Goal: Information Seeking & Learning: Learn about a topic

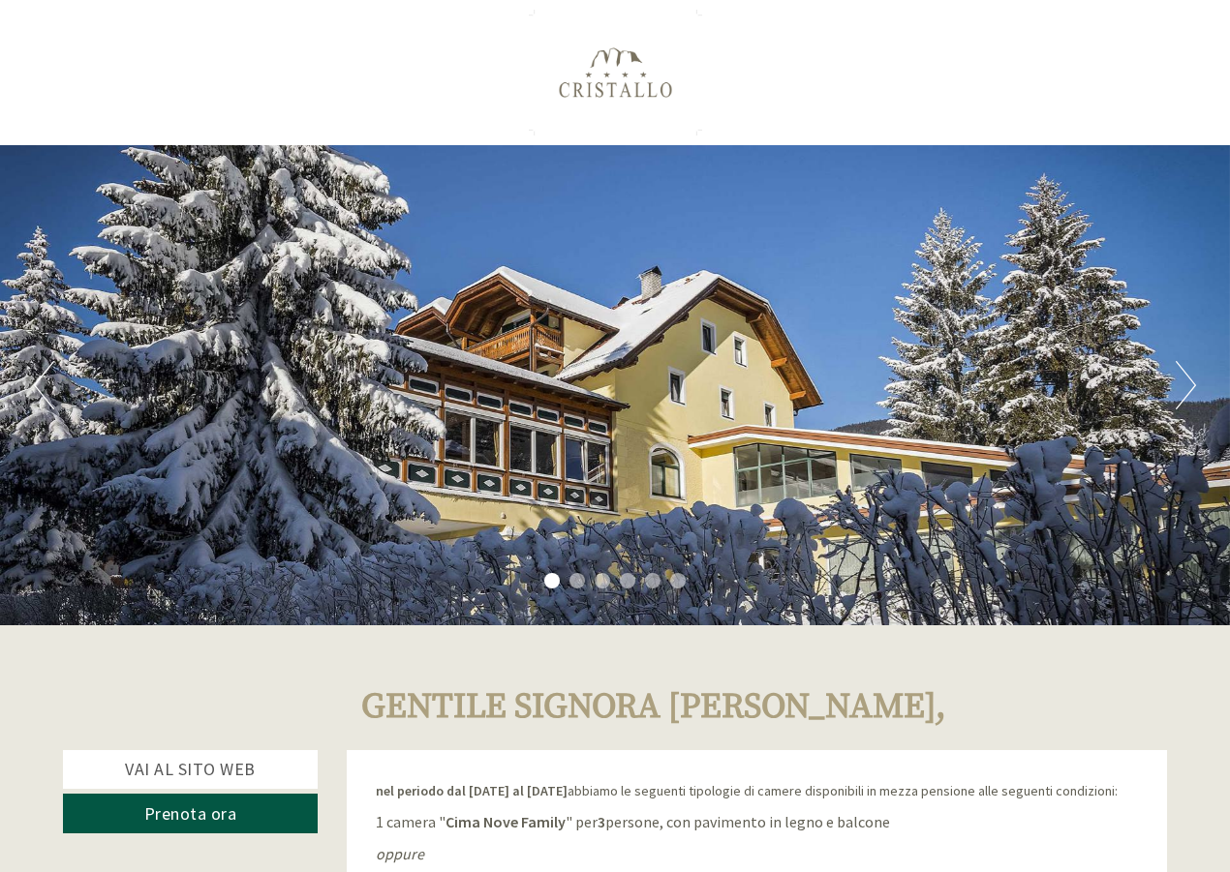
scroll to position [97, 0]
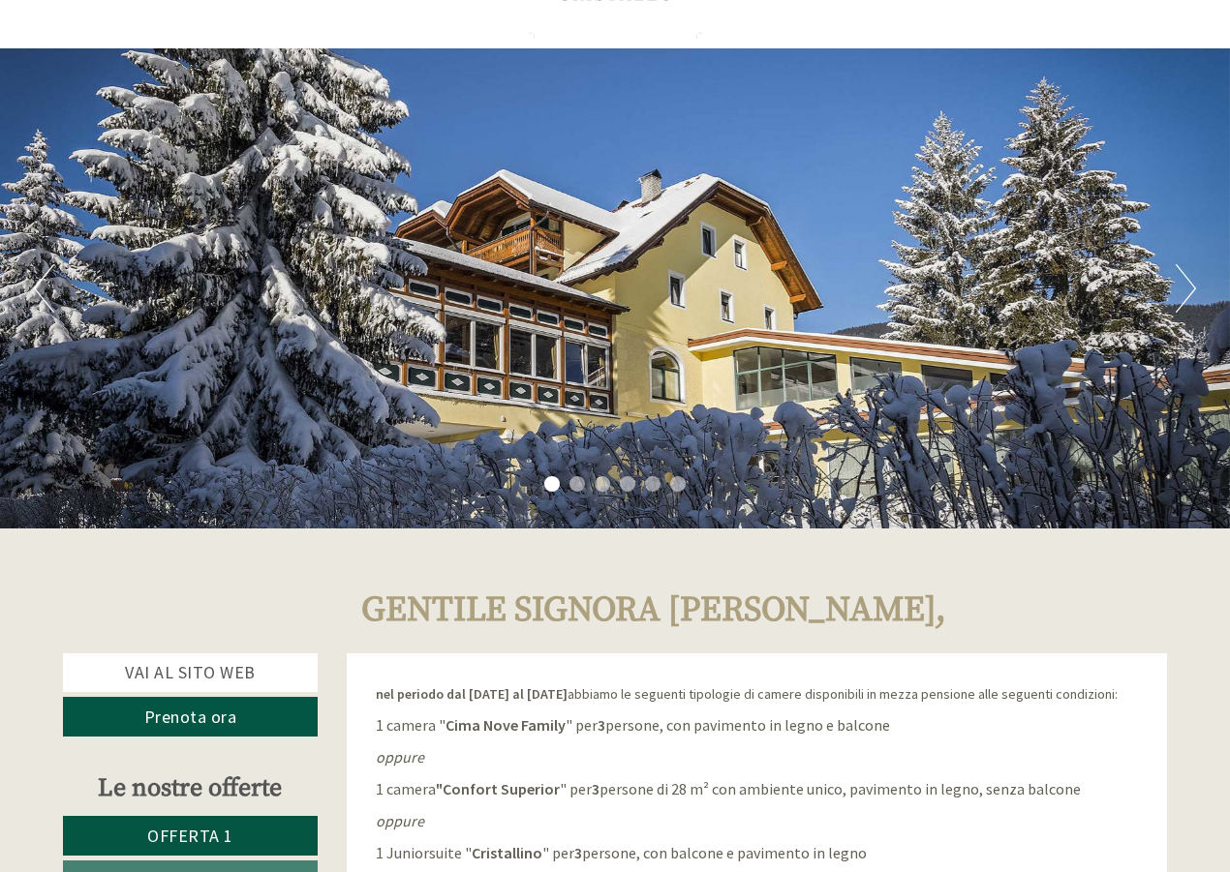
click at [1186, 279] on button "Next" at bounding box center [1185, 288] width 20 height 48
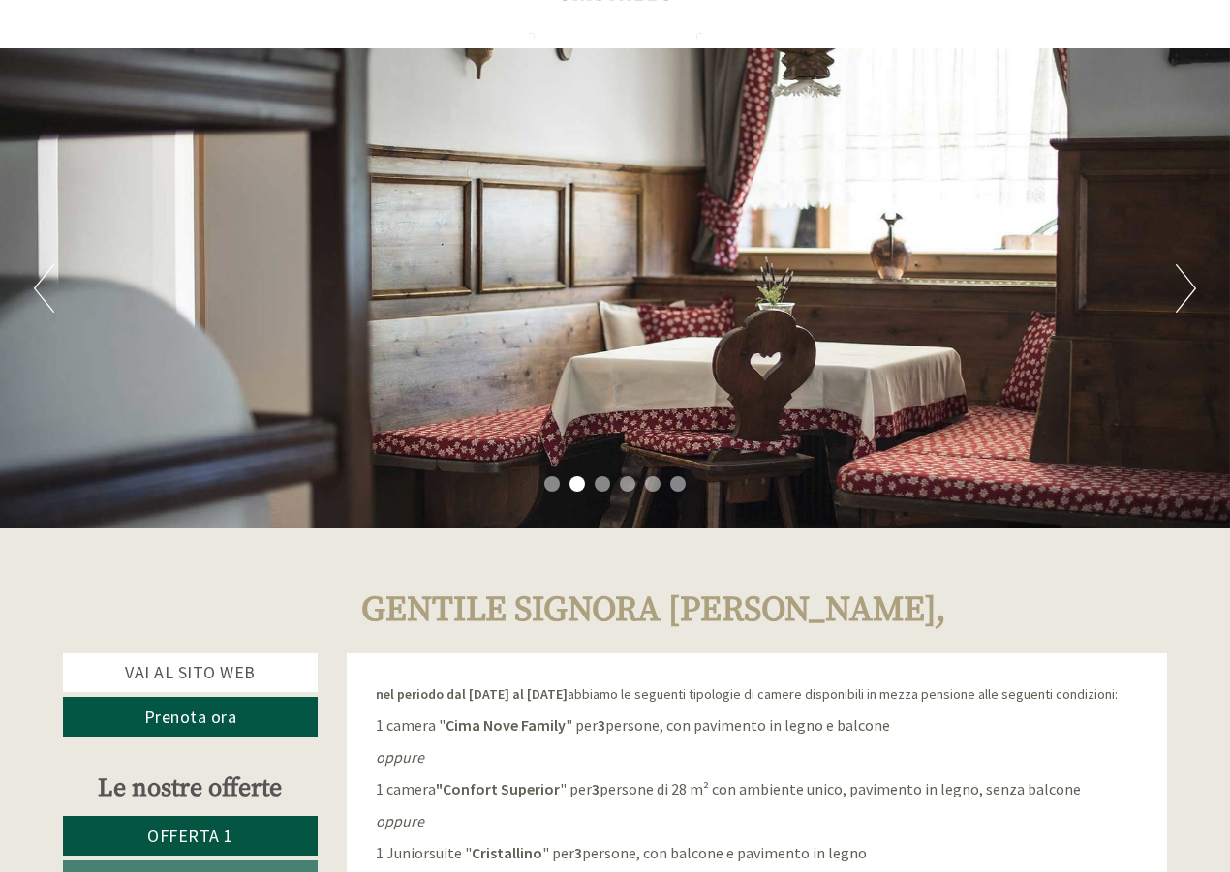
click at [1186, 279] on button "Next" at bounding box center [1185, 288] width 20 height 48
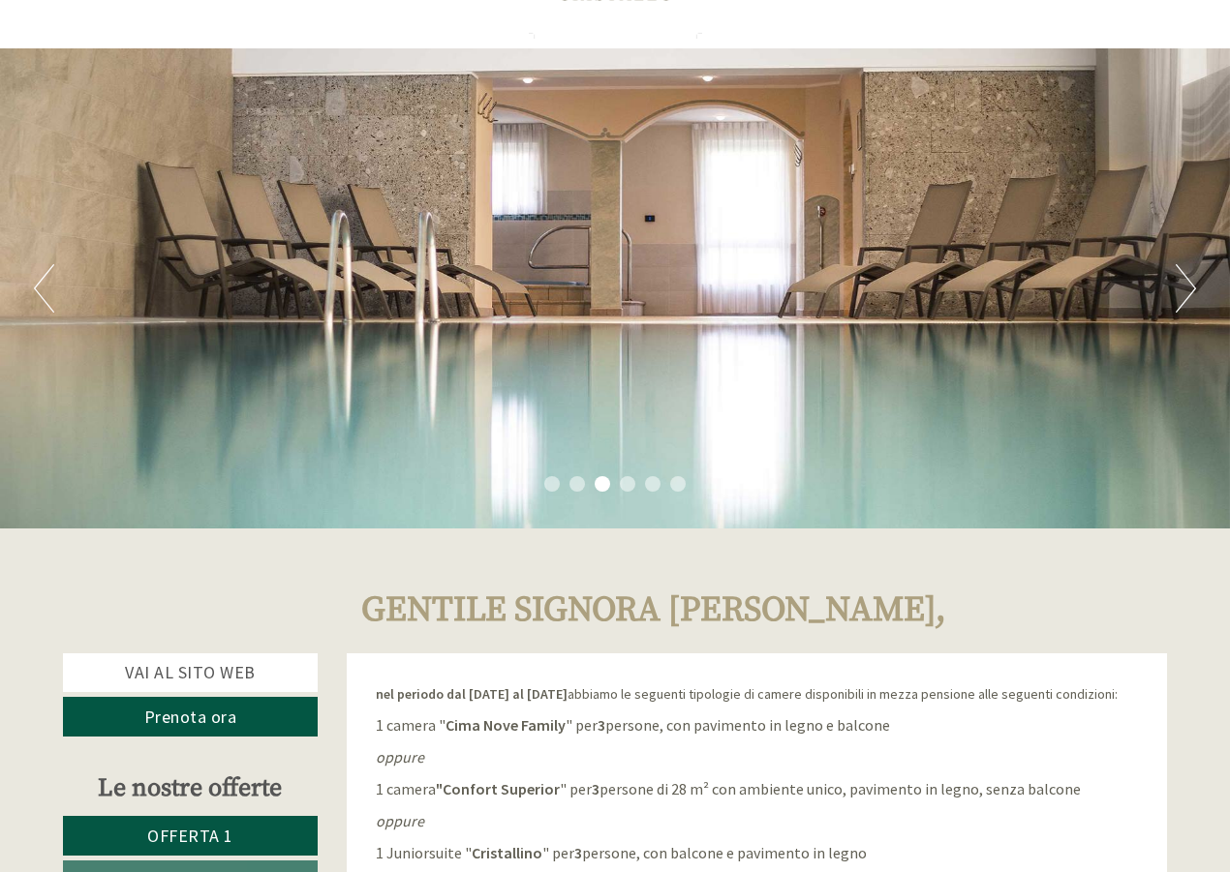
click at [1186, 279] on button "Next" at bounding box center [1185, 288] width 20 height 48
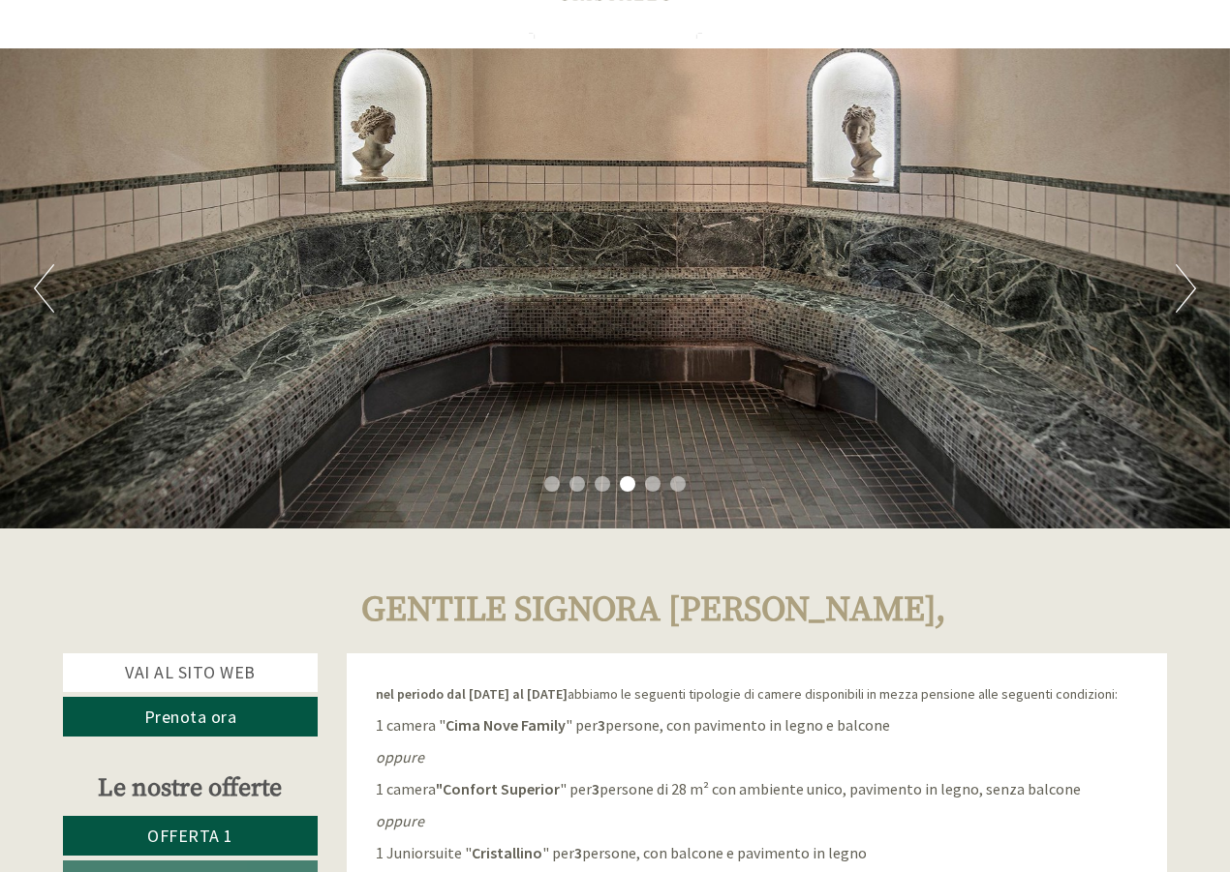
click at [1186, 279] on button "Next" at bounding box center [1185, 288] width 20 height 48
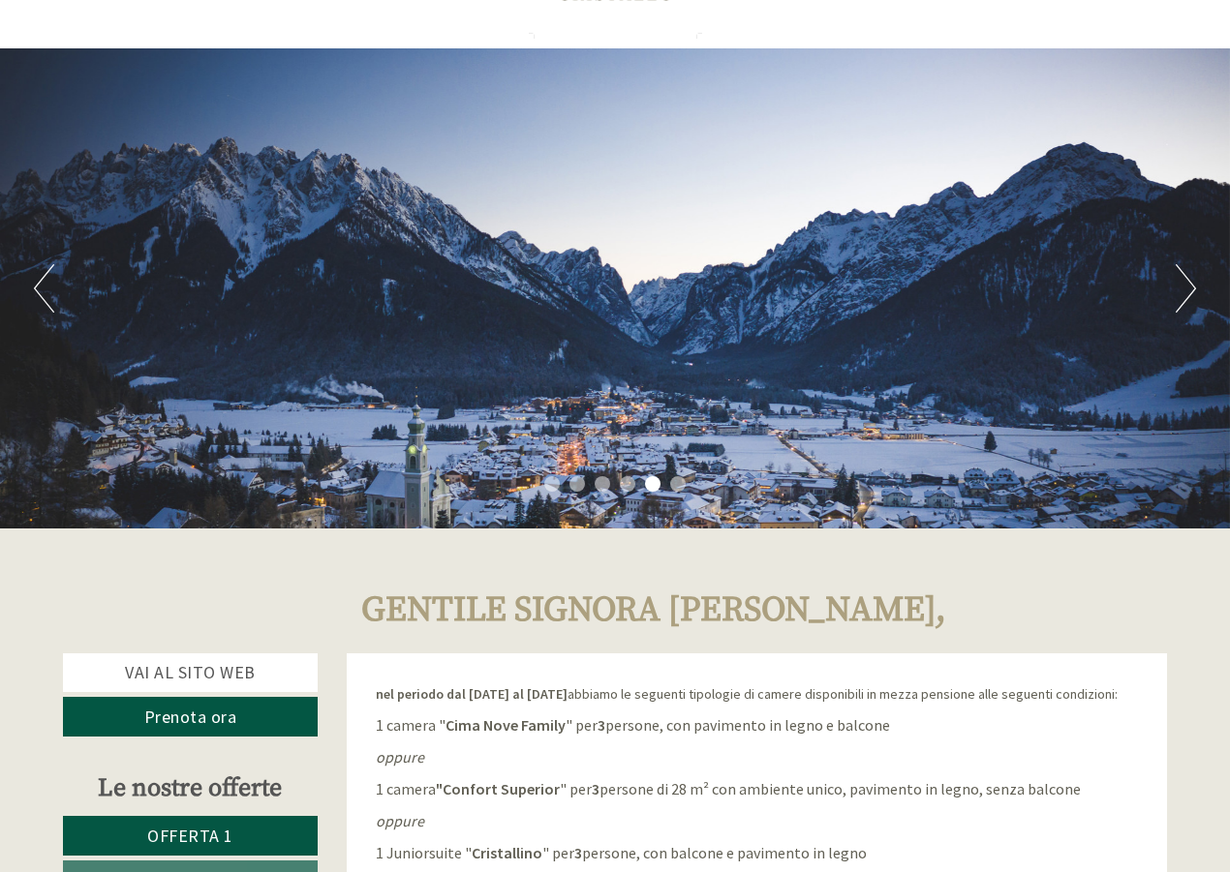
click at [1186, 279] on button "Next" at bounding box center [1185, 288] width 20 height 48
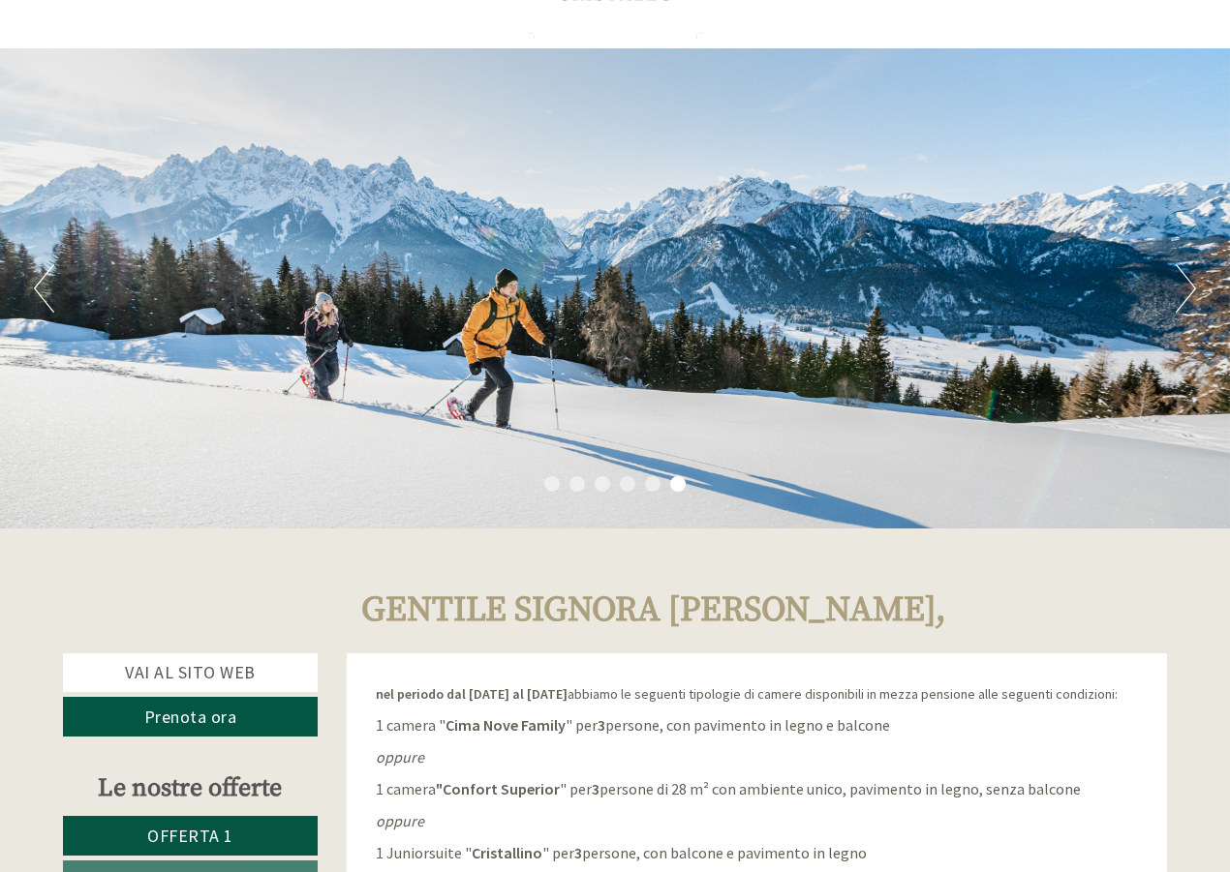
click at [1186, 279] on button "Next" at bounding box center [1185, 288] width 20 height 48
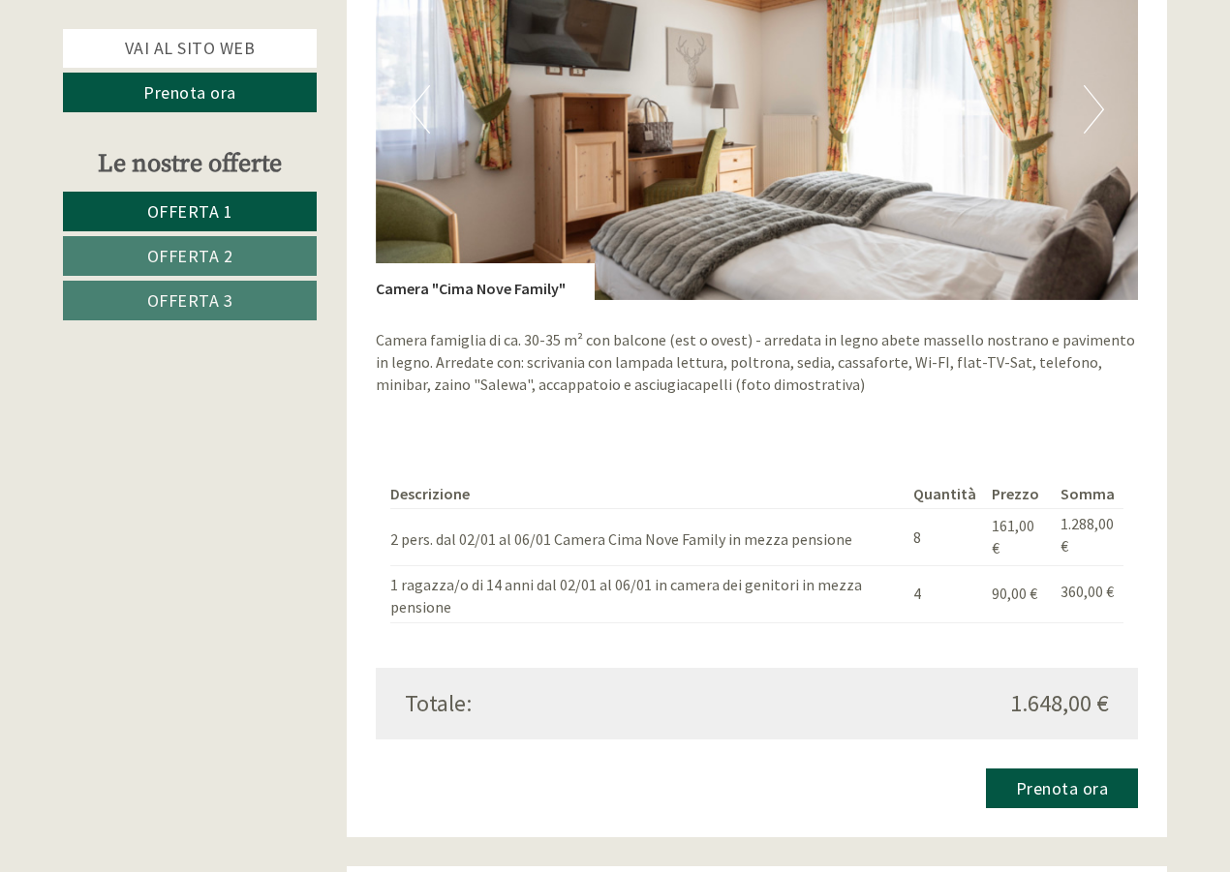
scroll to position [1355, 0]
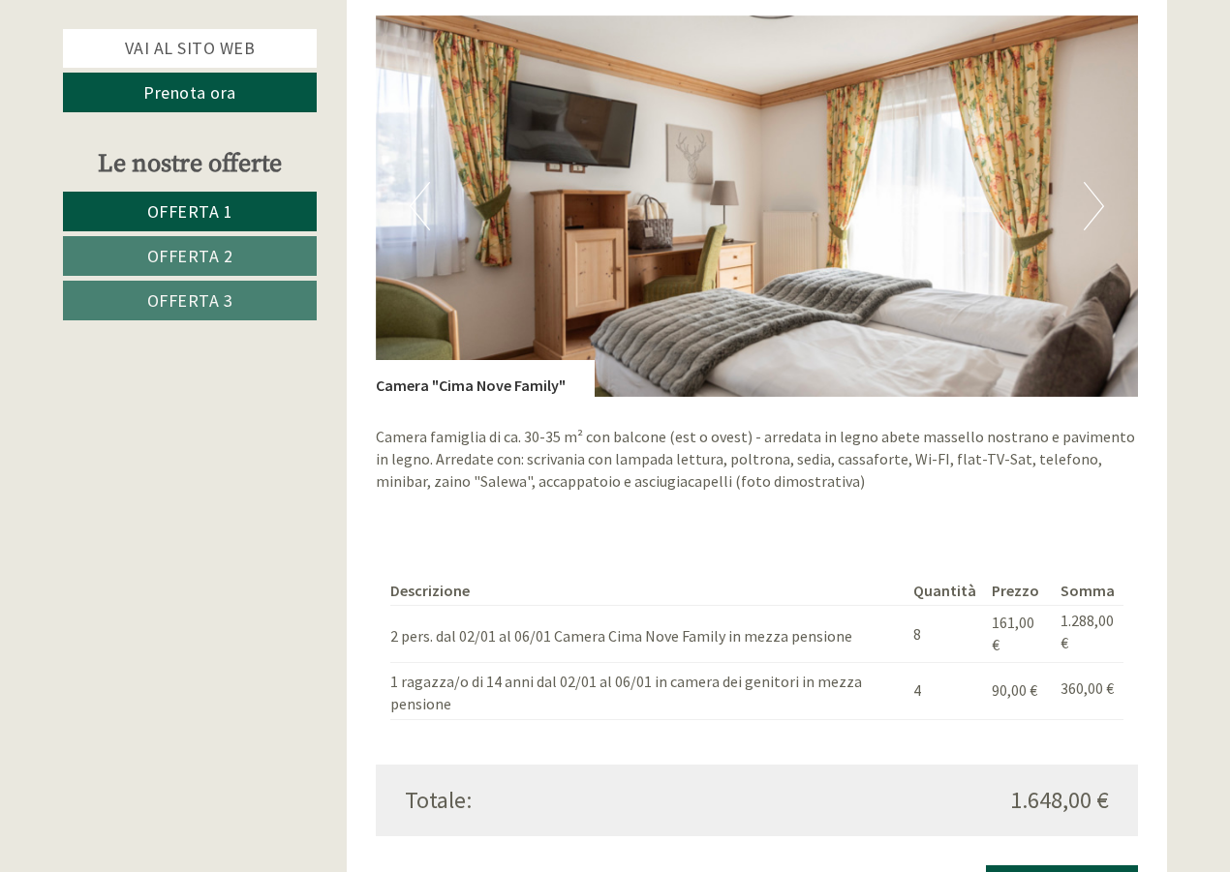
click at [1098, 196] on button "Next" at bounding box center [1093, 206] width 20 height 48
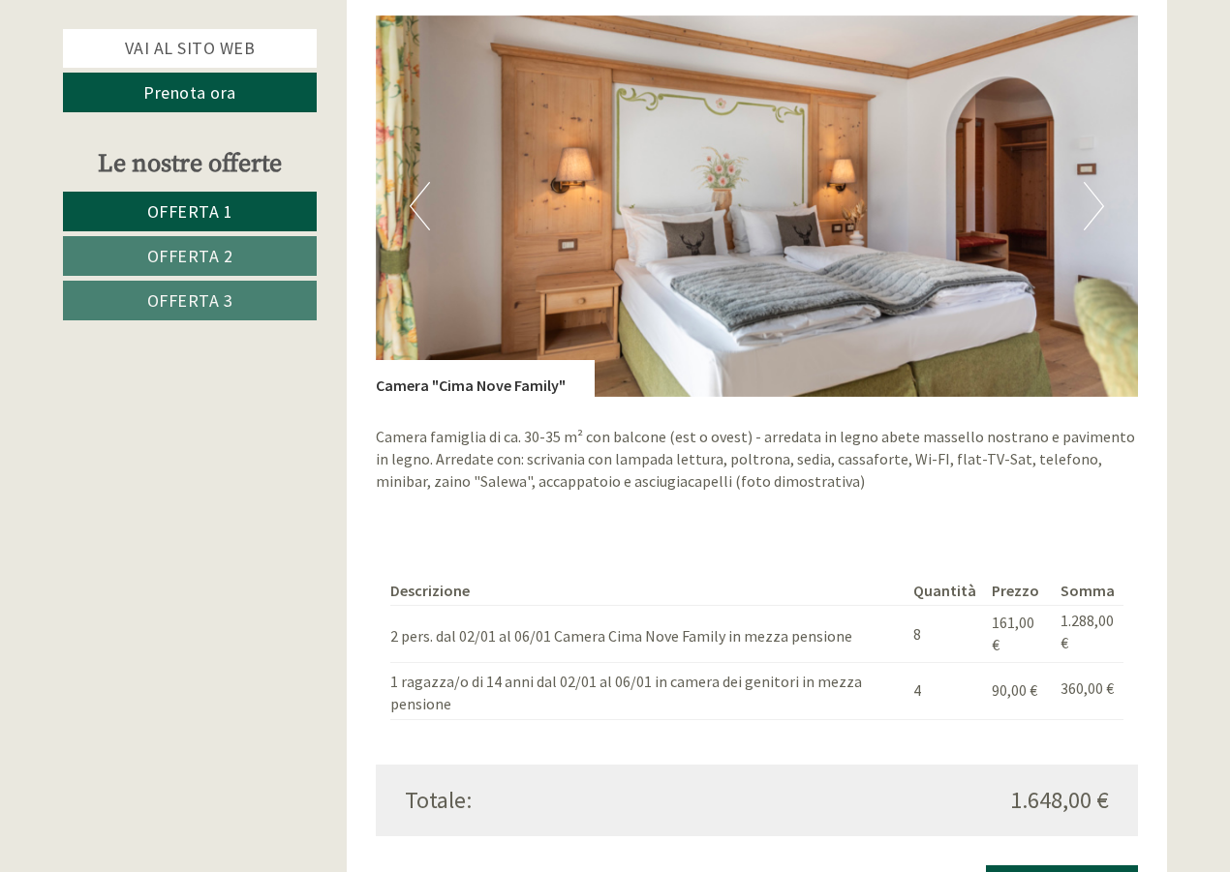
click at [1098, 196] on button "Next" at bounding box center [1093, 206] width 20 height 48
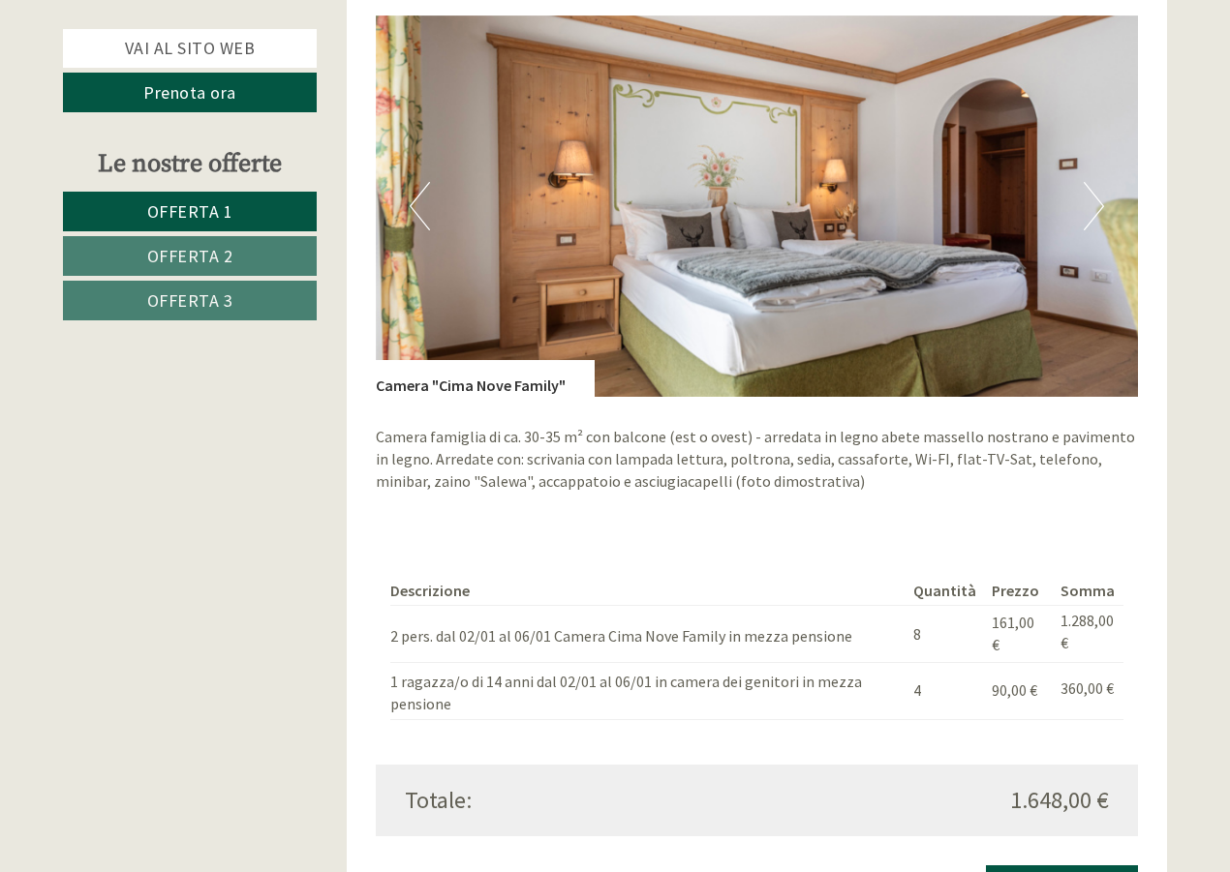
click at [1098, 196] on button "Next" at bounding box center [1093, 206] width 20 height 48
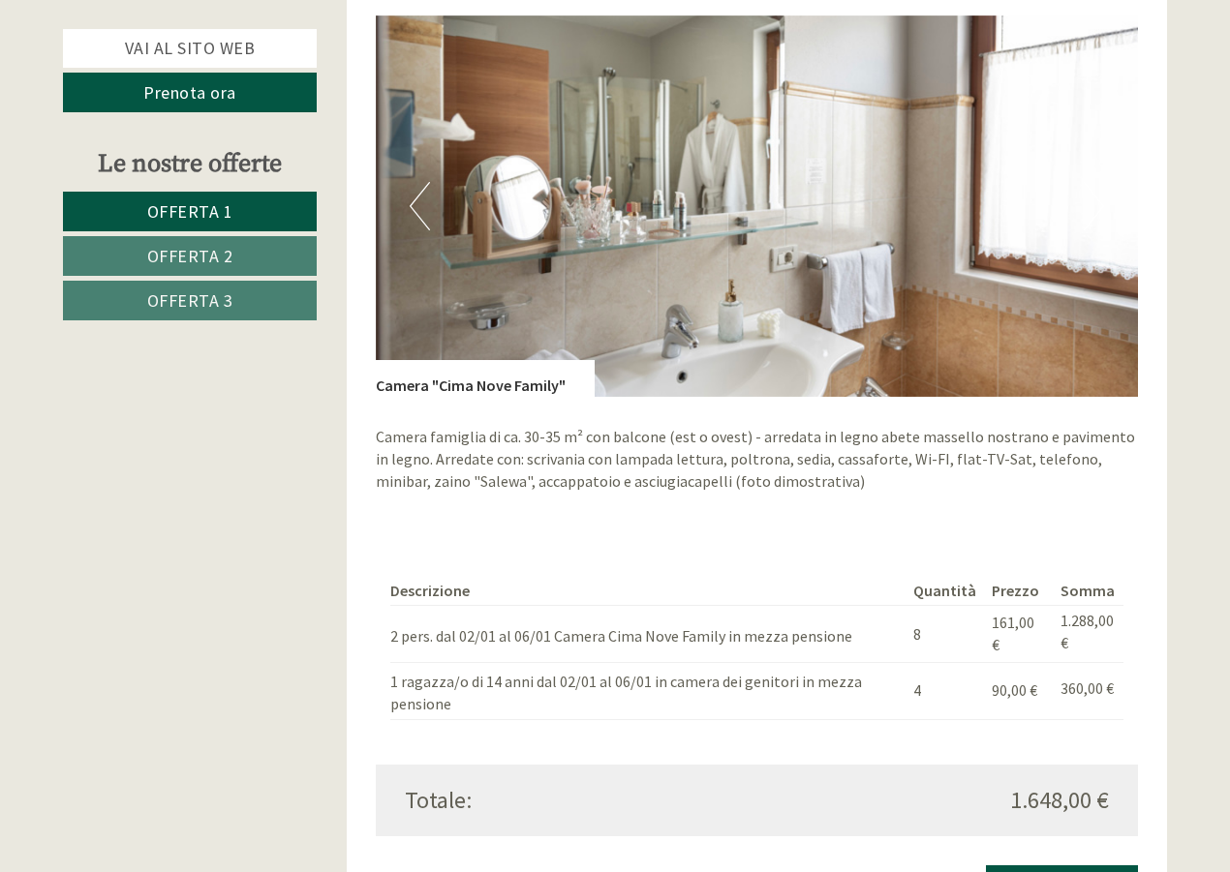
click at [1098, 196] on button "Next" at bounding box center [1093, 206] width 20 height 48
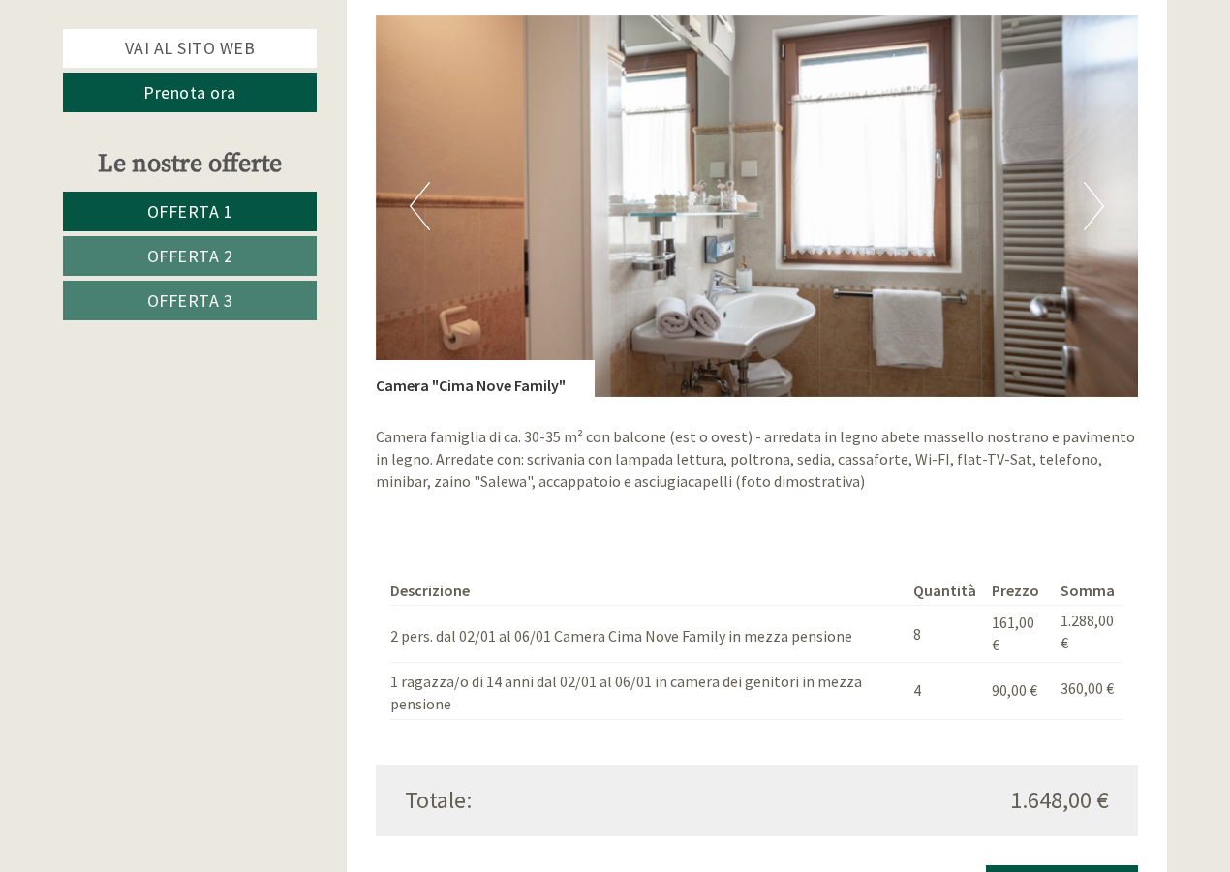
click at [1098, 196] on button "Next" at bounding box center [1093, 206] width 20 height 48
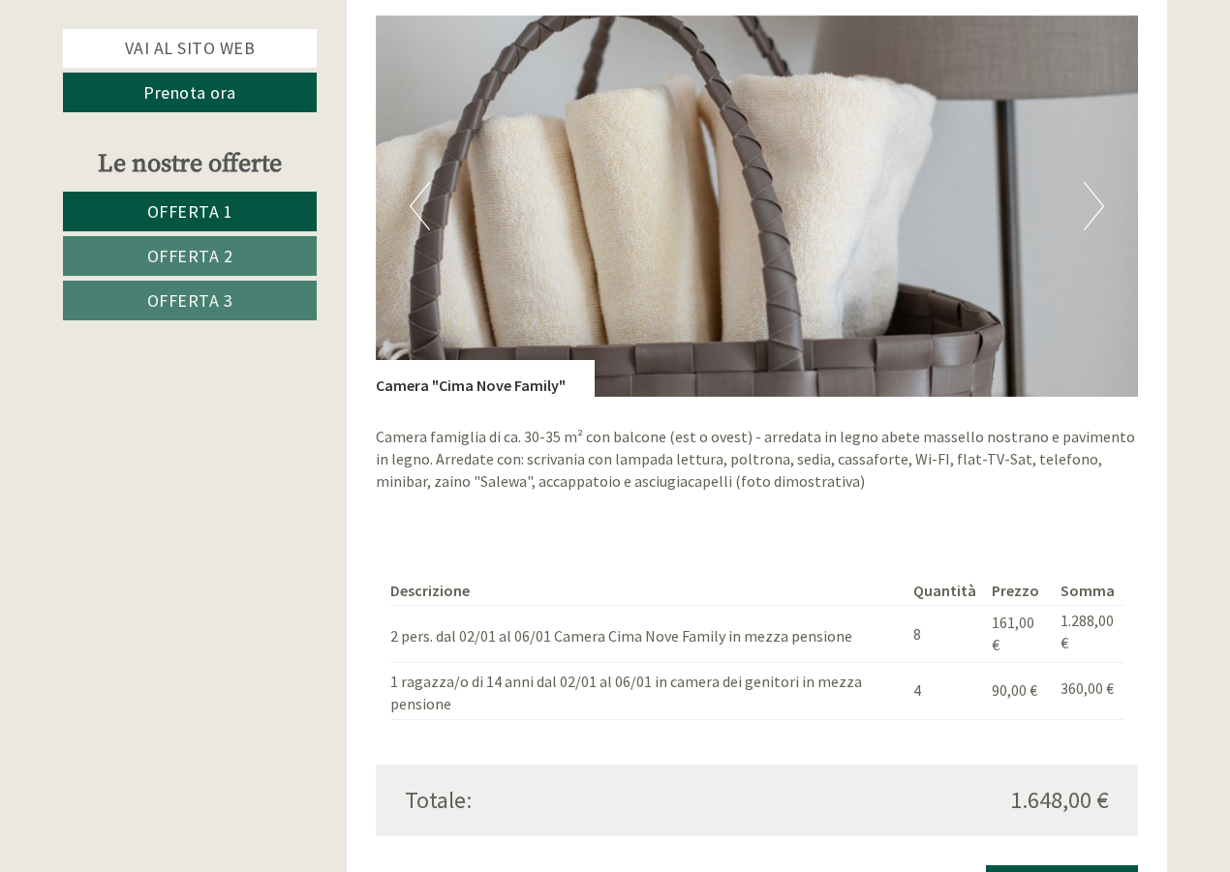
click at [1098, 196] on button "Next" at bounding box center [1093, 206] width 20 height 48
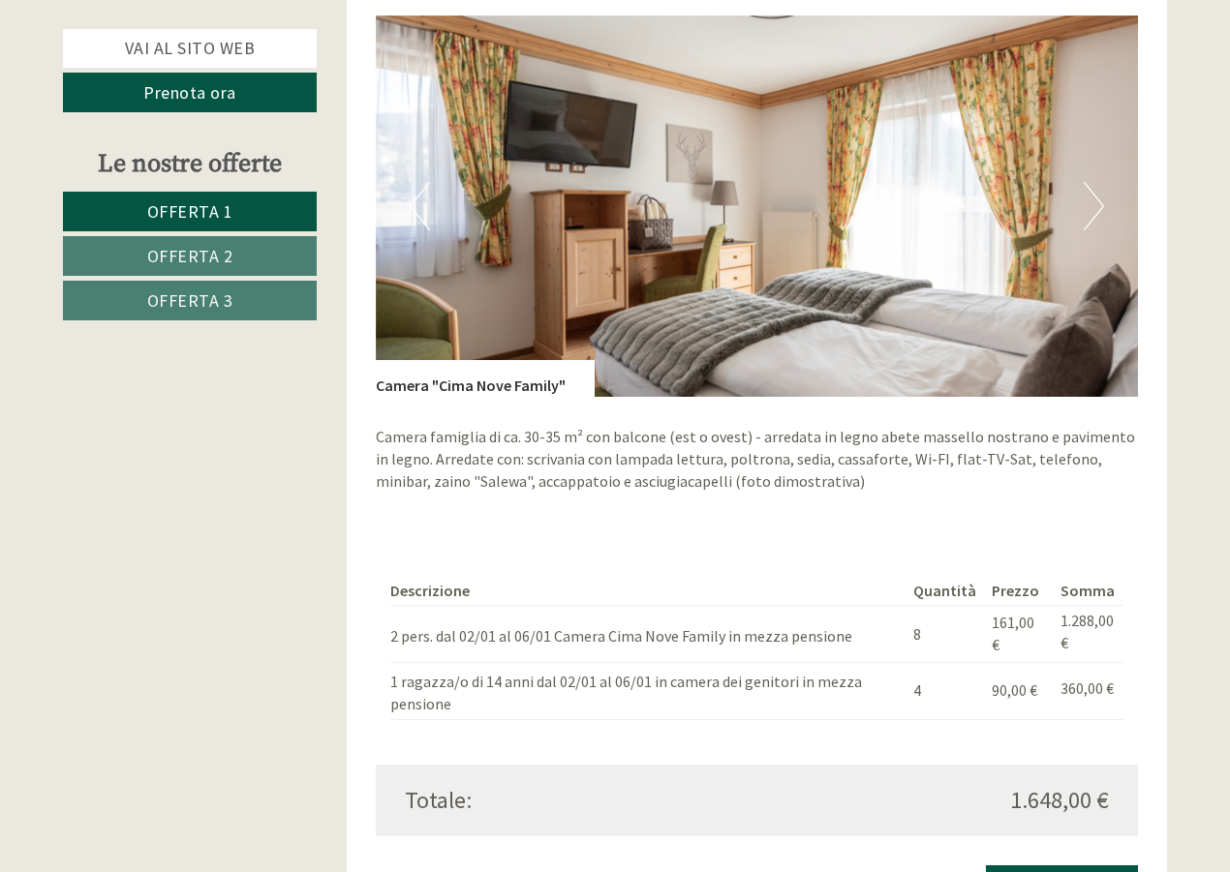
click at [1098, 196] on button "Next" at bounding box center [1093, 206] width 20 height 48
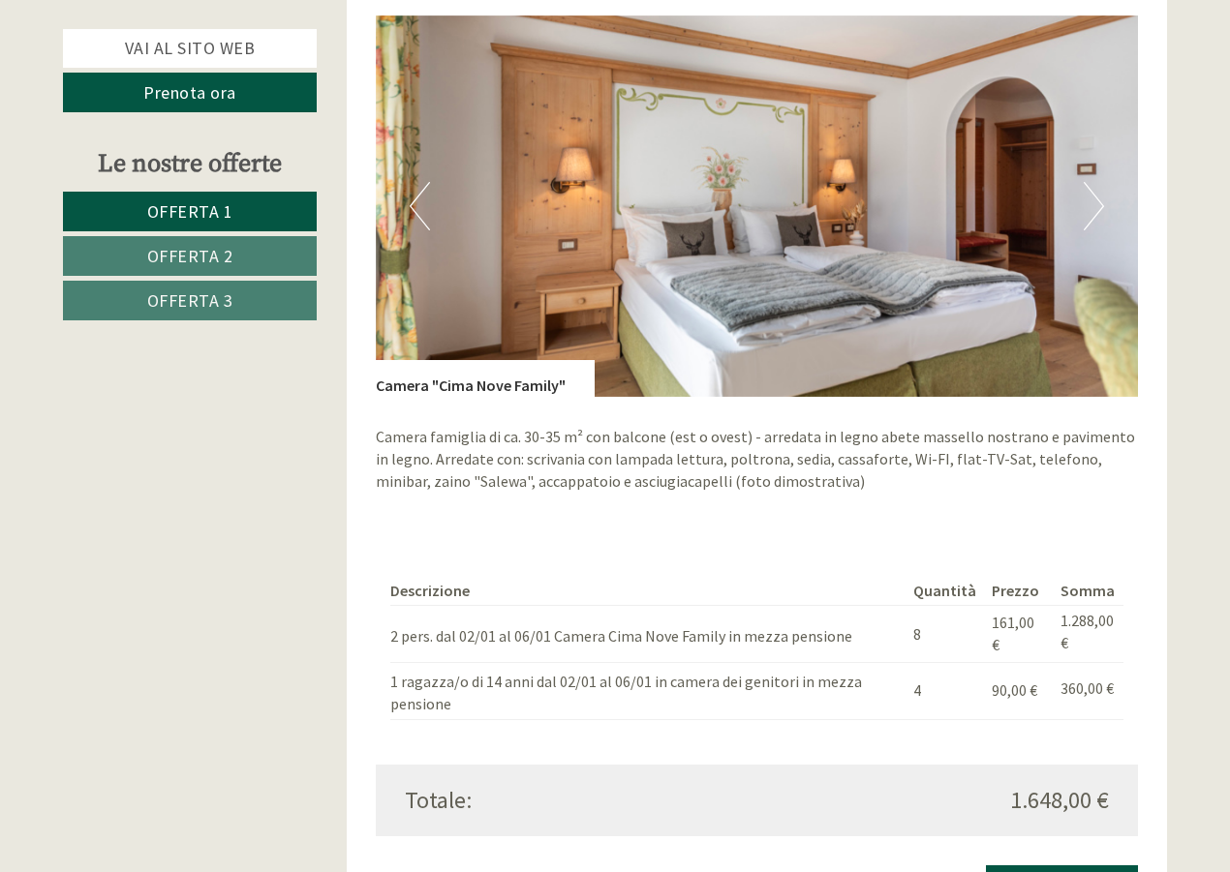
click at [1098, 196] on button "Next" at bounding box center [1093, 206] width 20 height 48
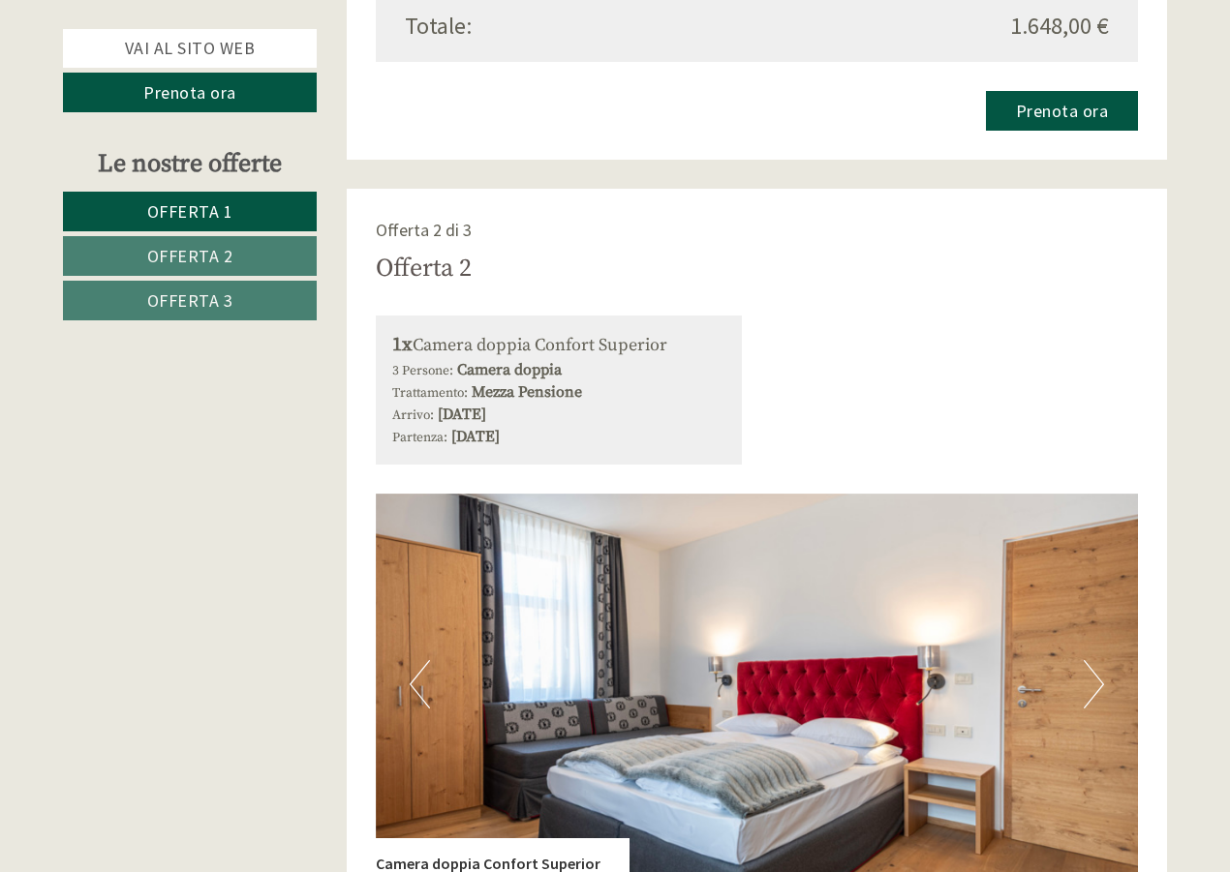
scroll to position [2227, 0]
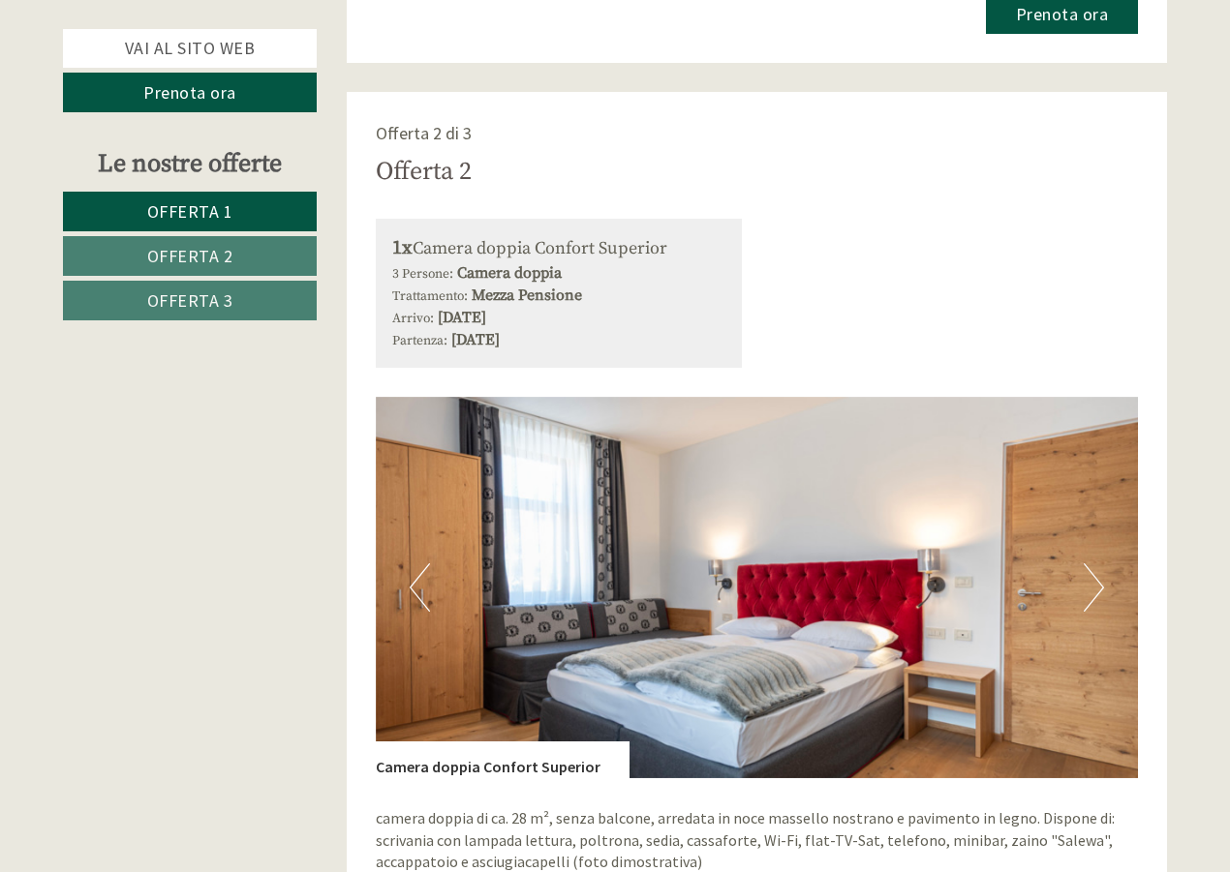
click at [1091, 582] on button "Next" at bounding box center [1093, 587] width 20 height 48
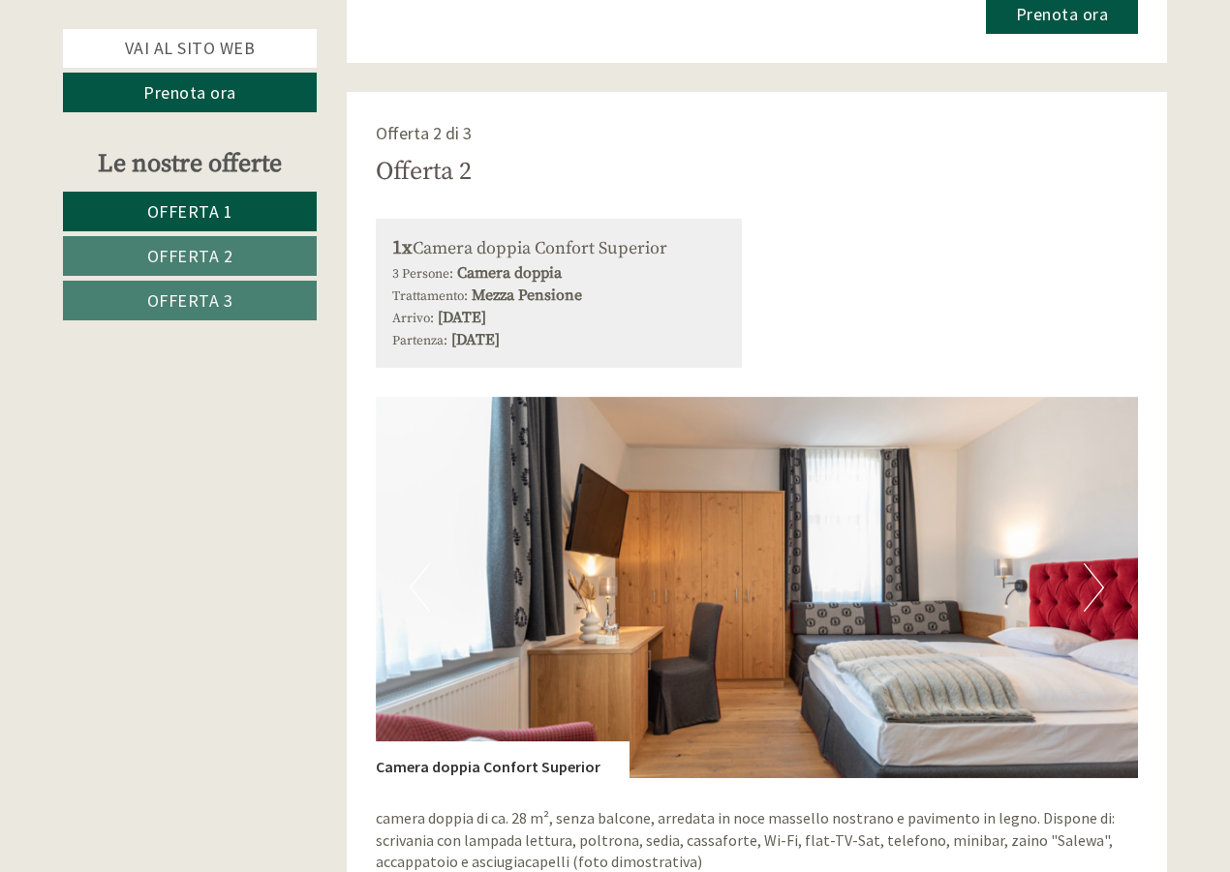
click at [1091, 582] on button "Next" at bounding box center [1093, 587] width 20 height 48
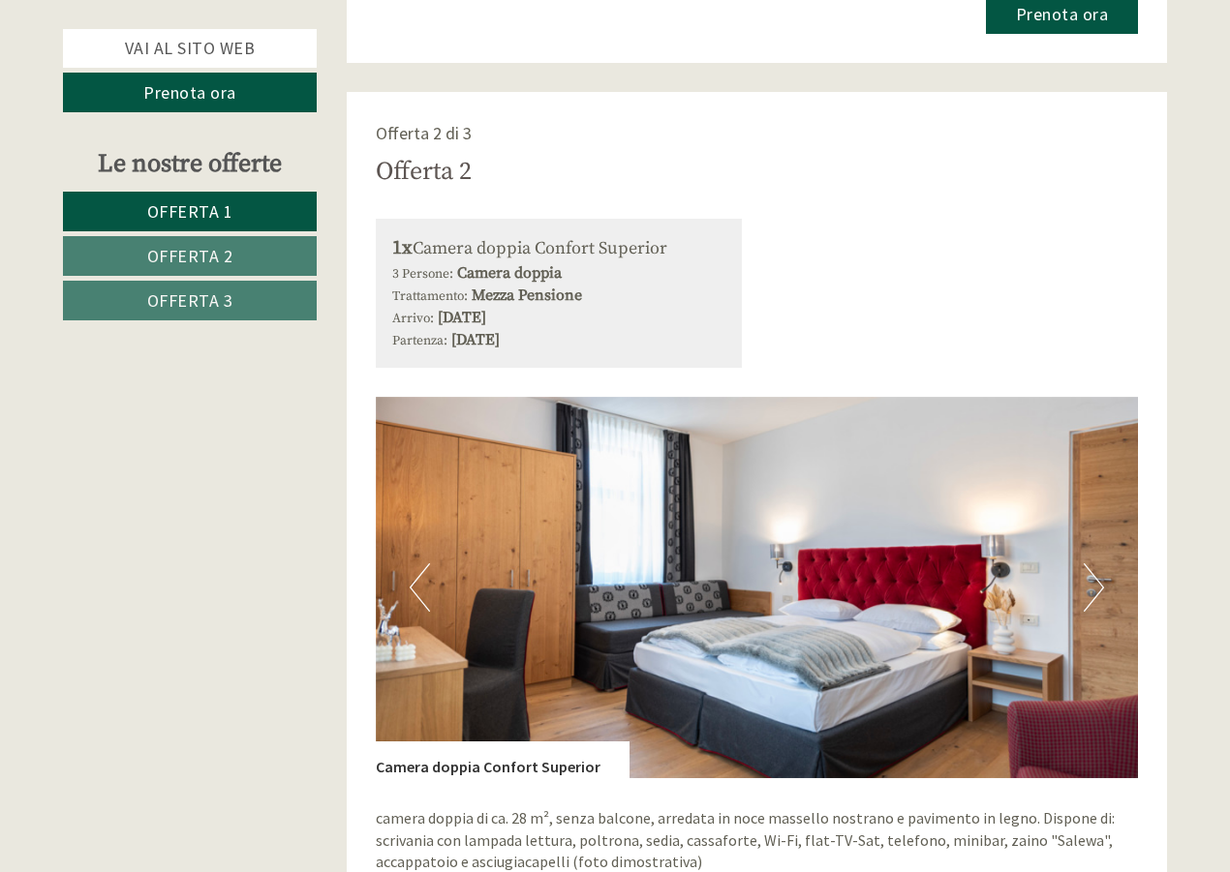
click at [1091, 582] on button "Next" at bounding box center [1093, 587] width 20 height 48
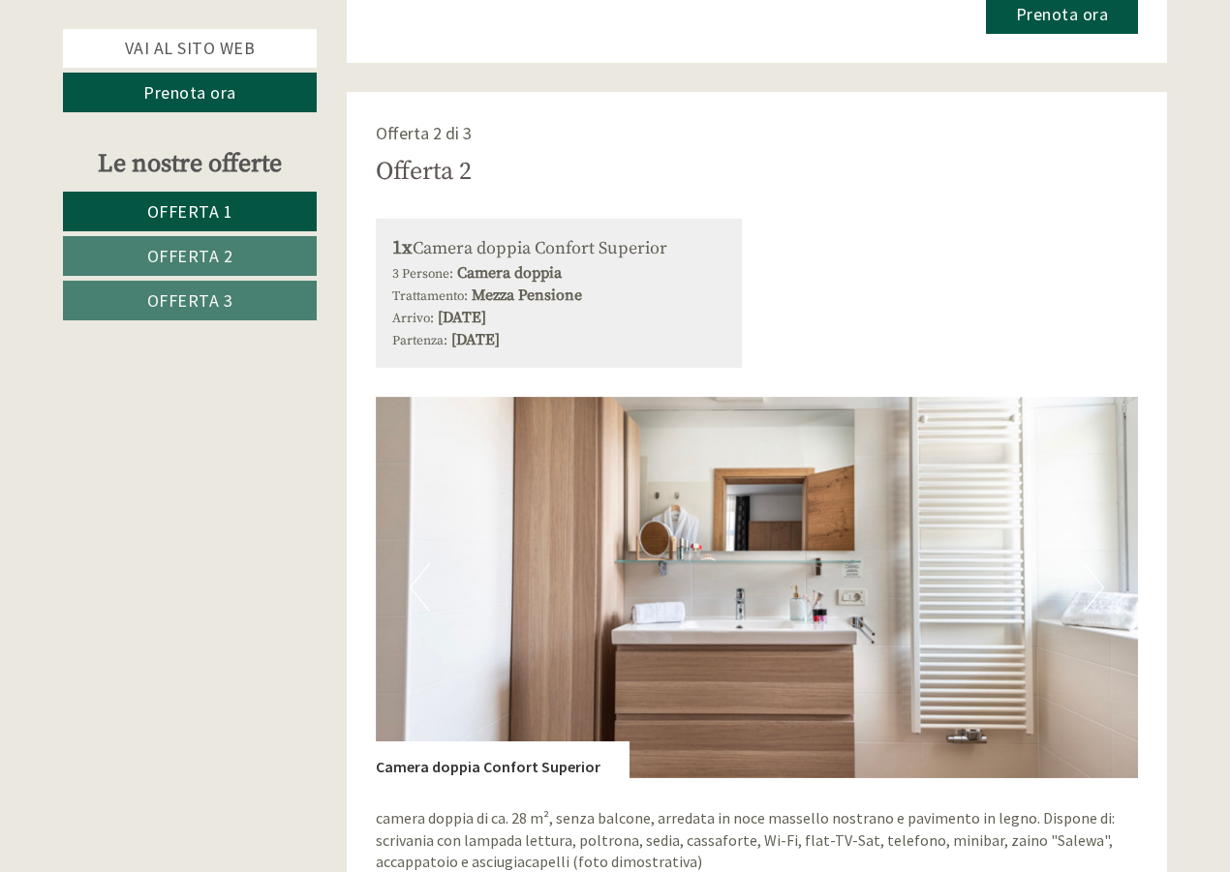
click at [1091, 582] on button "Next" at bounding box center [1093, 587] width 20 height 48
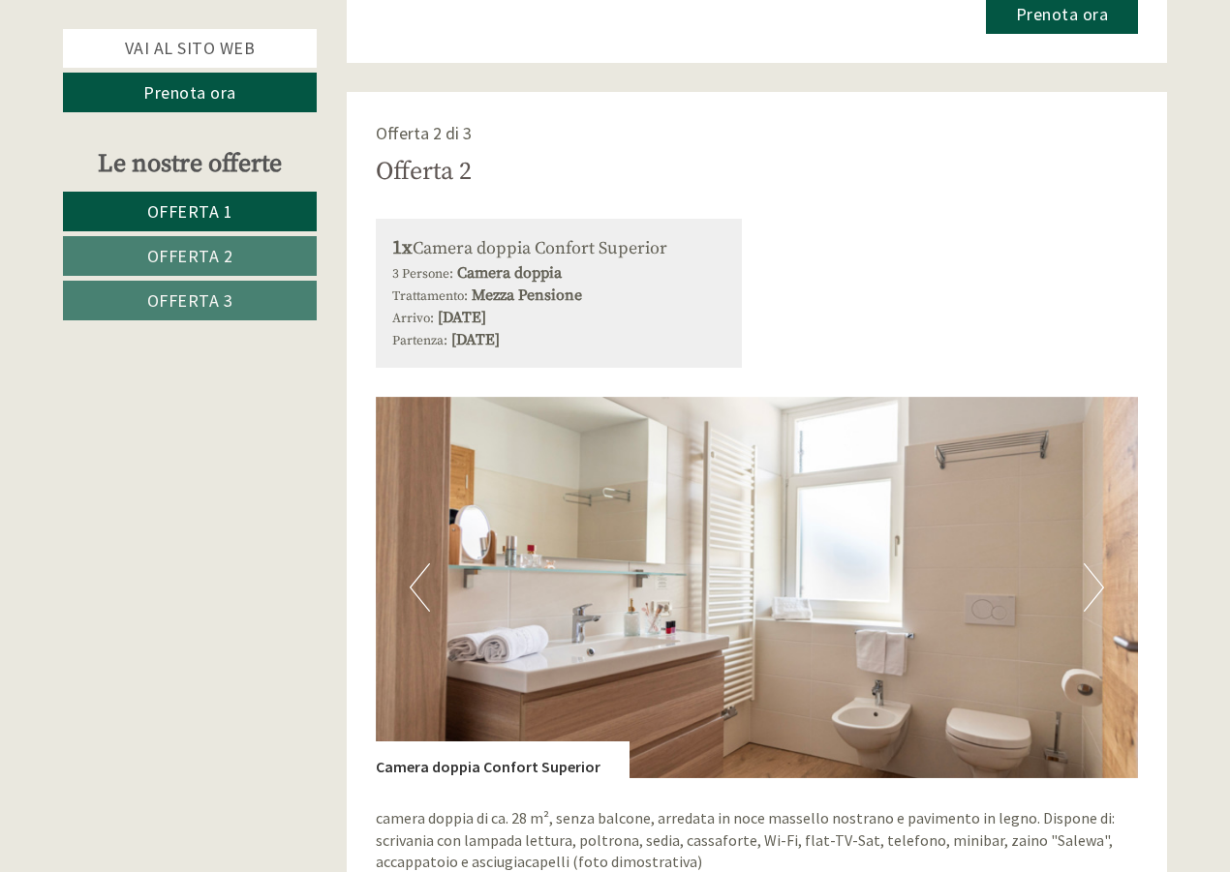
click at [1091, 582] on button "Next" at bounding box center [1093, 587] width 20 height 48
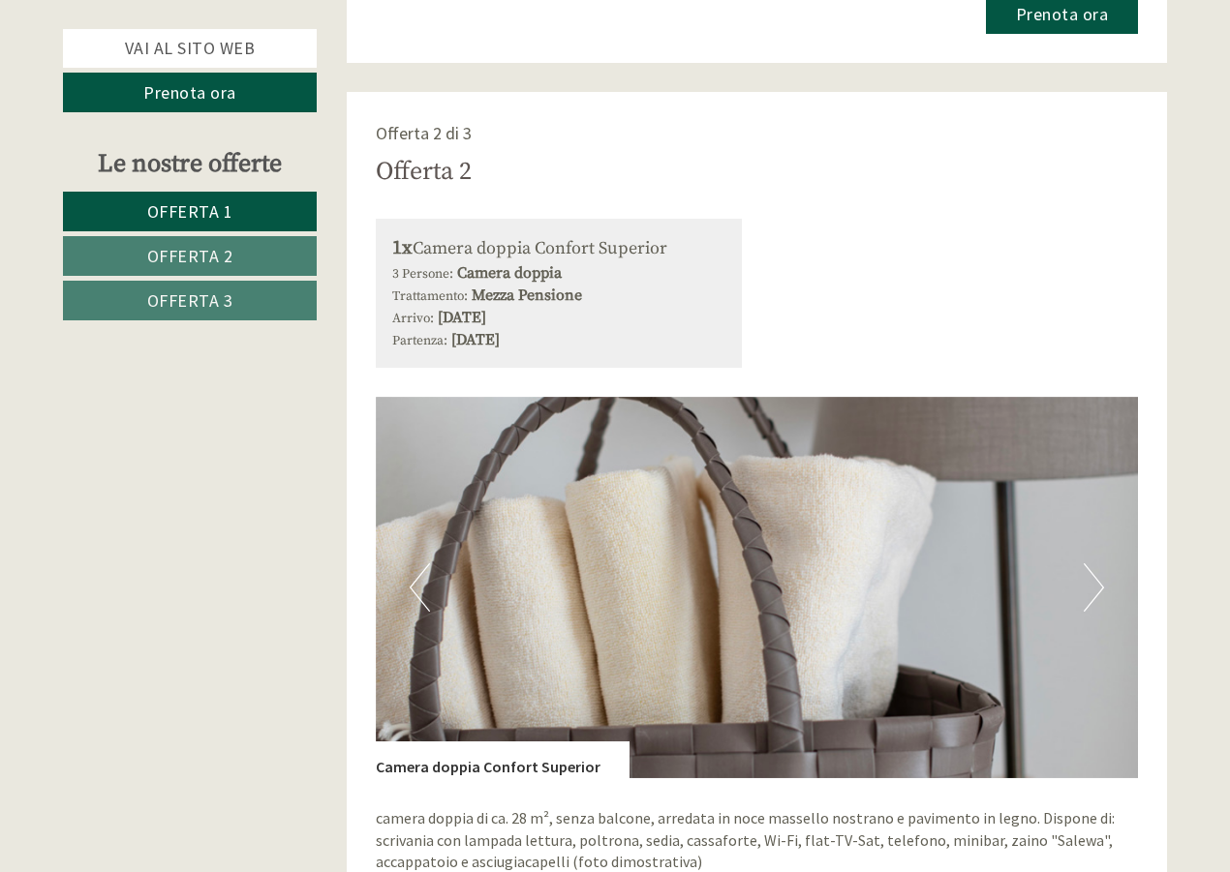
click at [1091, 582] on button "Next" at bounding box center [1093, 587] width 20 height 48
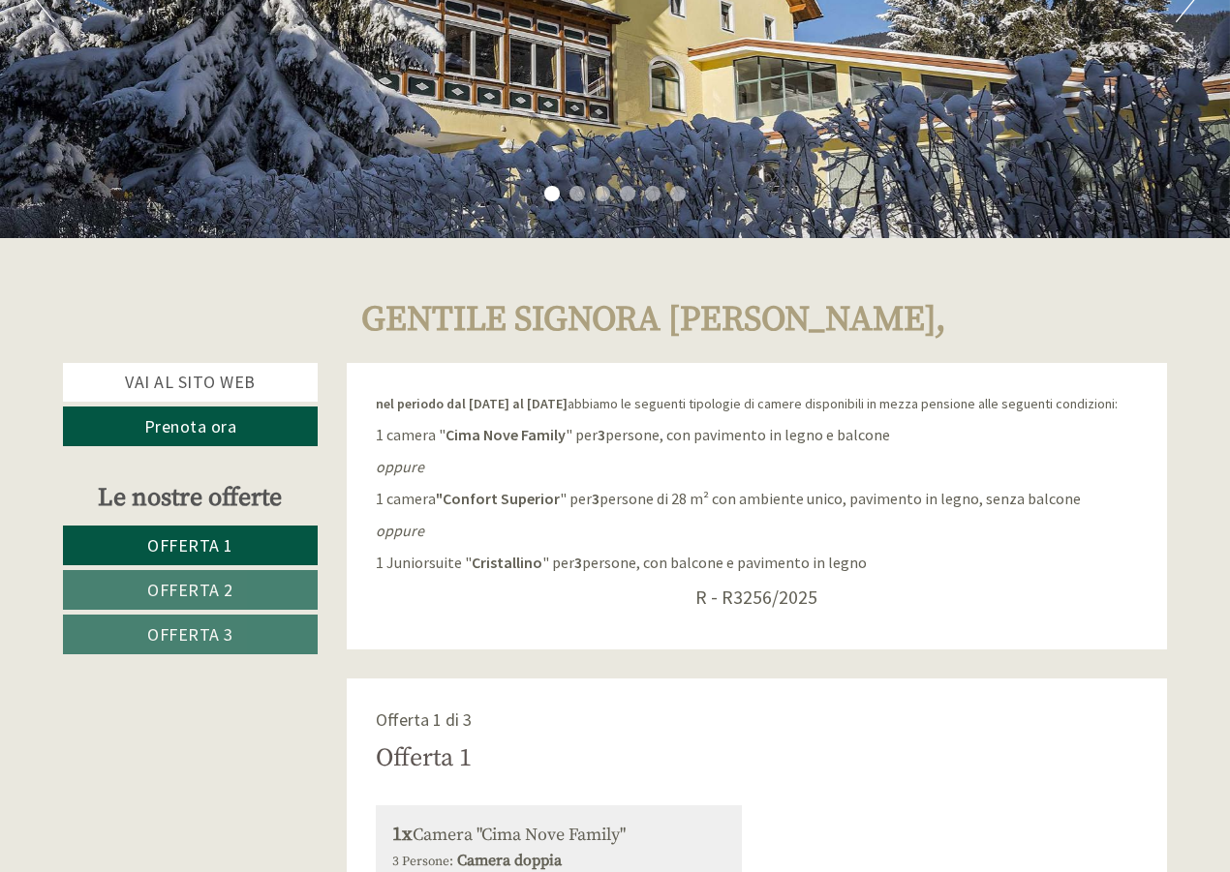
scroll to position [484, 0]
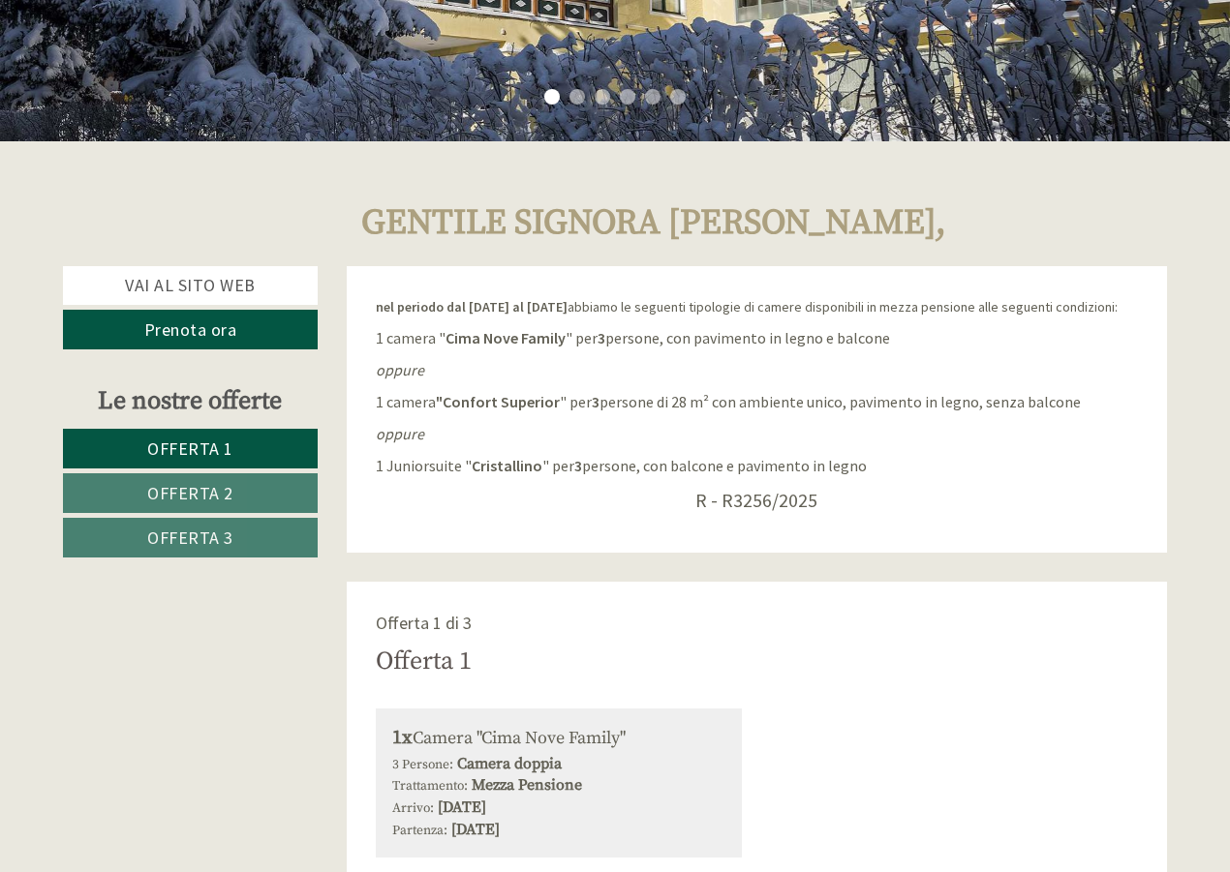
click at [253, 443] on link "Offerta 1" at bounding box center [190, 449] width 255 height 40
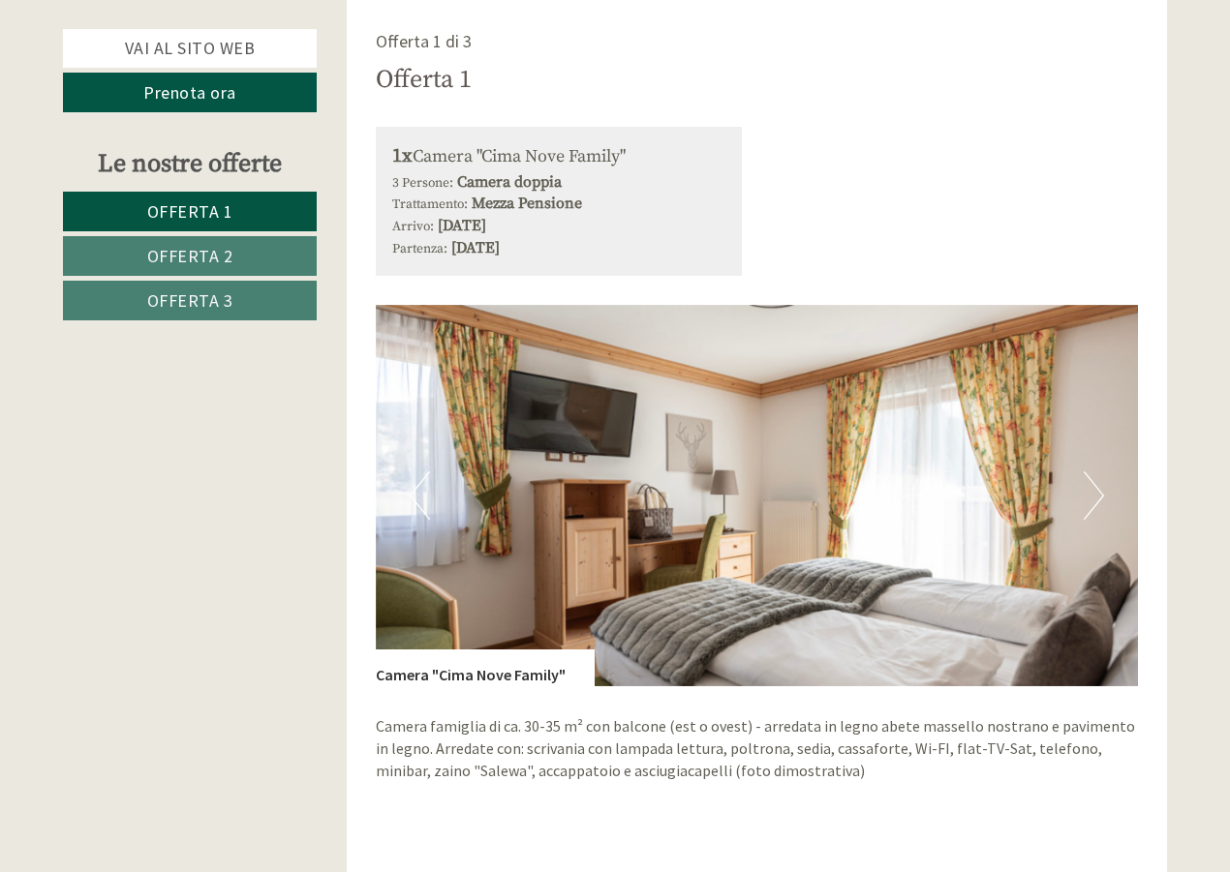
scroll to position [969, 0]
